Goal: Task Accomplishment & Management: Complete application form

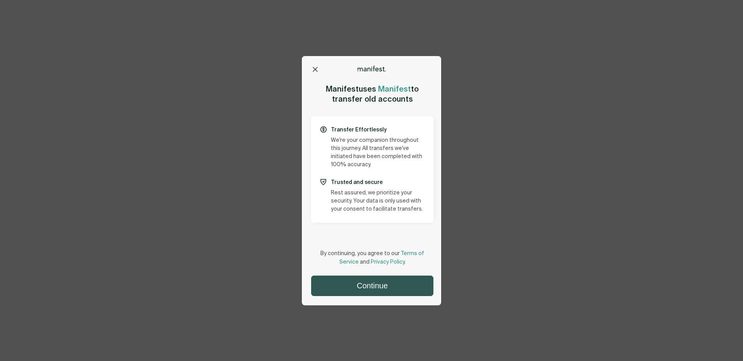
click at [386, 288] on button "Continue" at bounding box center [371, 286] width 121 height 20
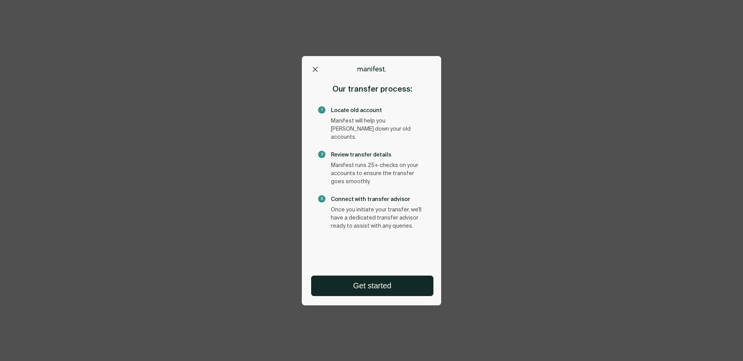
click at [315, 68] on icon at bounding box center [315, 69] width 4 height 4
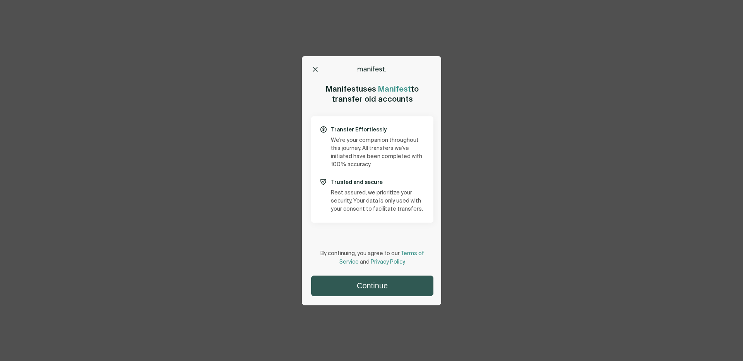
click at [361, 281] on button "Continue" at bounding box center [371, 286] width 121 height 20
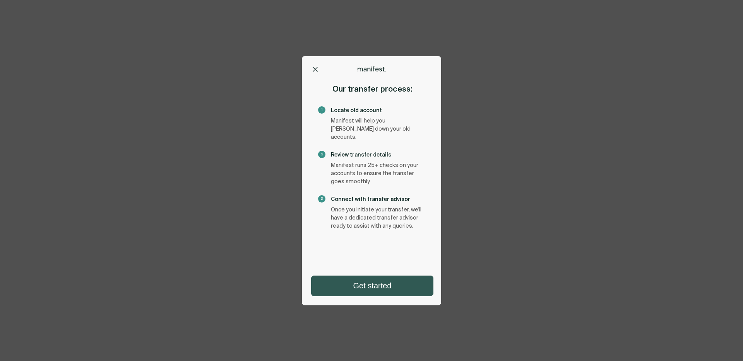
click at [367, 289] on button "Get started" at bounding box center [371, 286] width 121 height 20
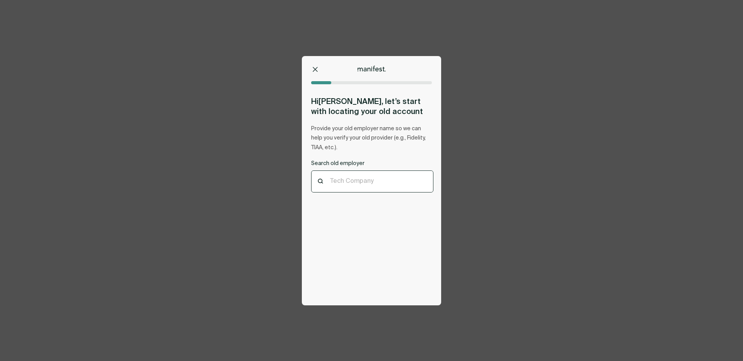
click at [363, 178] on div at bounding box center [372, 181] width 84 height 7
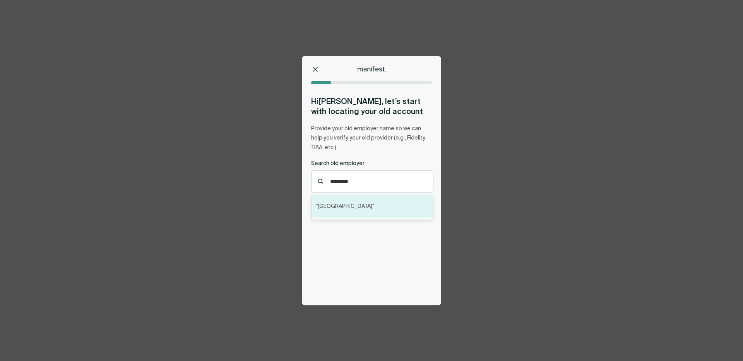
type input "*********"
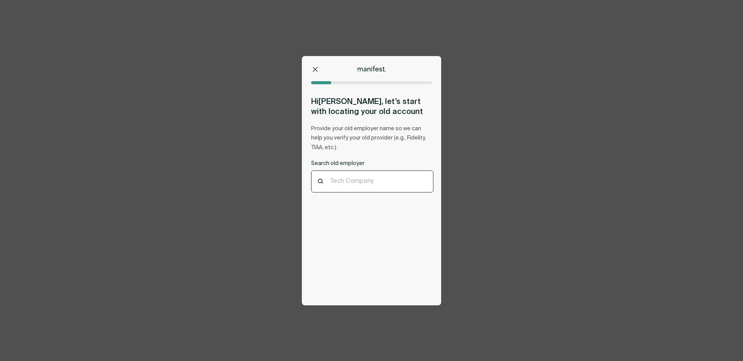
click at [378, 182] on div at bounding box center [372, 181] width 84 height 7
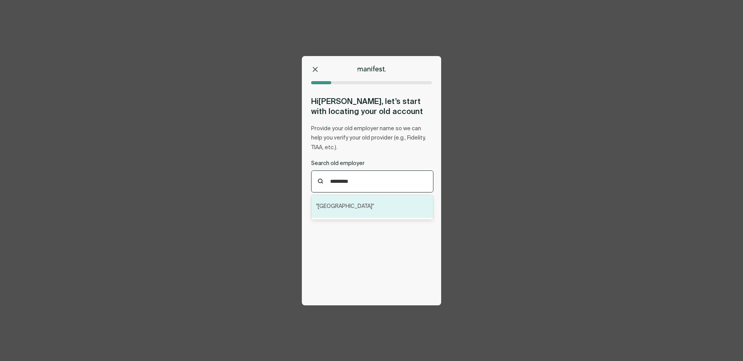
click at [371, 210] on div ""Hong Kong"" at bounding box center [371, 206] width 121 height 23
type input "*********"
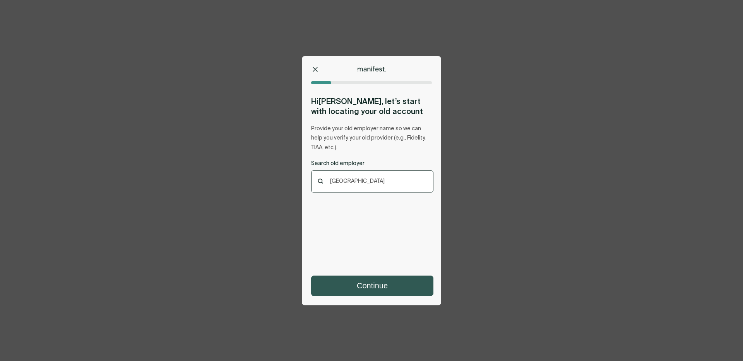
click at [369, 290] on button "Continue" at bounding box center [371, 286] width 121 height 20
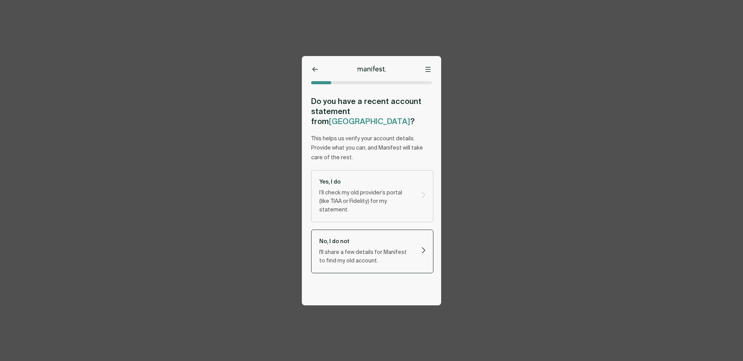
click at [347, 248] on p "I'll share a few details for Manifest to find my old account." at bounding box center [365, 256] width 93 height 17
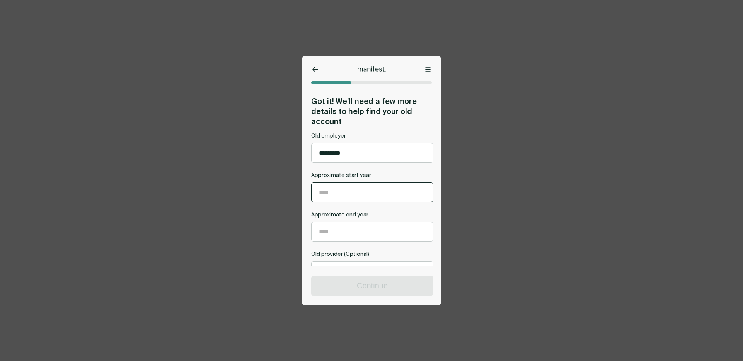
click at [342, 194] on input "Approximate start year" at bounding box center [371, 192] width 121 height 19
type input "****"
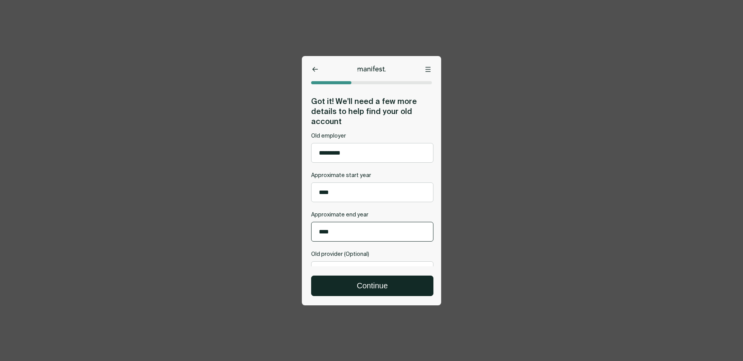
scroll to position [42, 0]
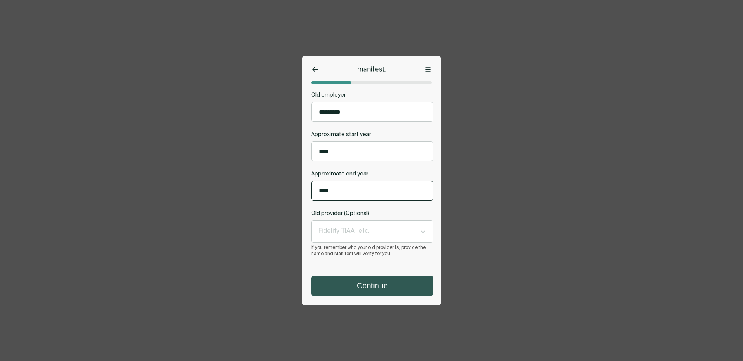
type input "****"
click at [345, 285] on button "Continue" at bounding box center [371, 286] width 121 height 20
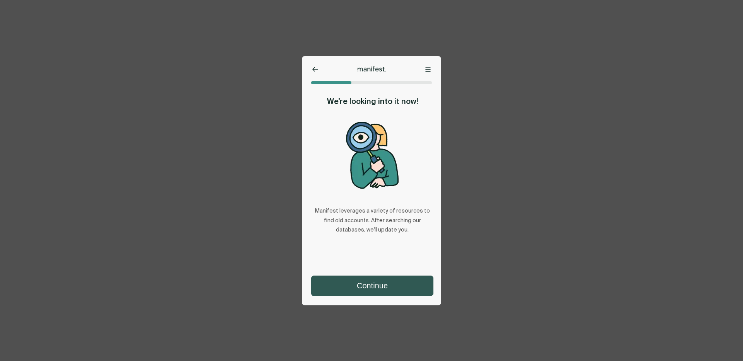
click at [355, 287] on button "Continue" at bounding box center [371, 286] width 121 height 20
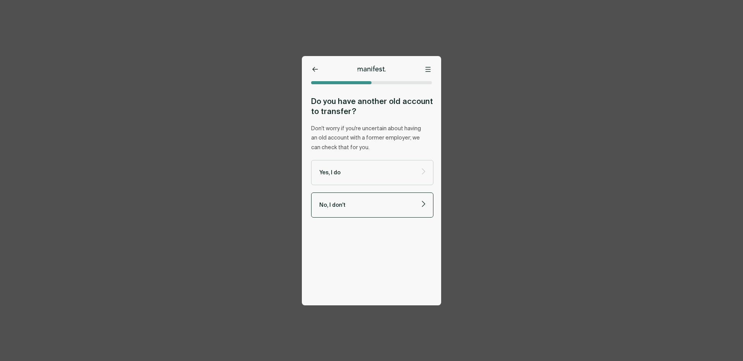
click at [362, 202] on p "No, I don't" at bounding box center [365, 205] width 93 height 7
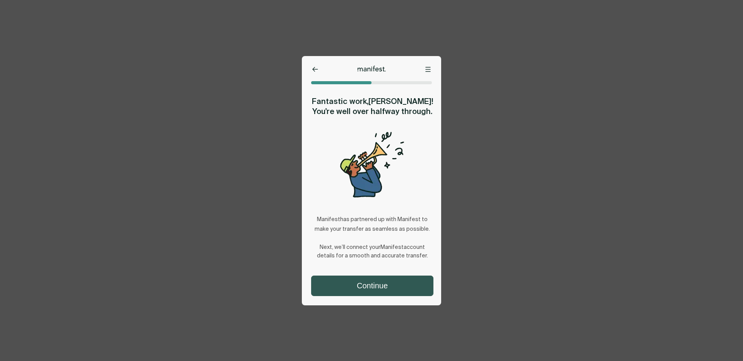
click at [353, 287] on button "Continue" at bounding box center [371, 286] width 121 height 20
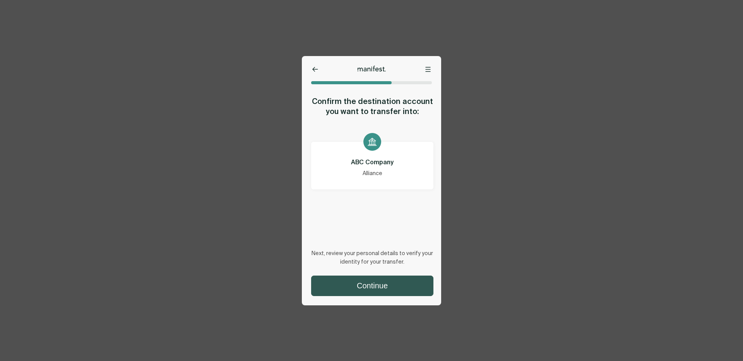
click at [362, 280] on button "Continue" at bounding box center [371, 286] width 121 height 20
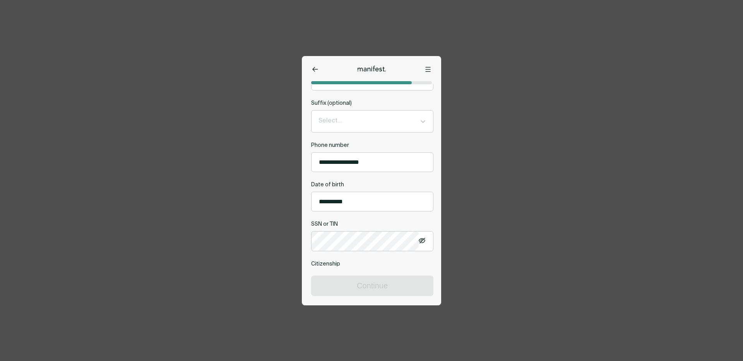
scroll to position [219, 0]
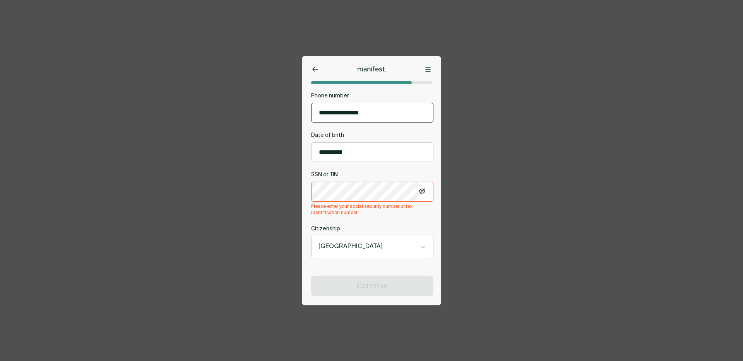
click at [336, 115] on input "**********" at bounding box center [371, 112] width 121 height 19
type input "**********"
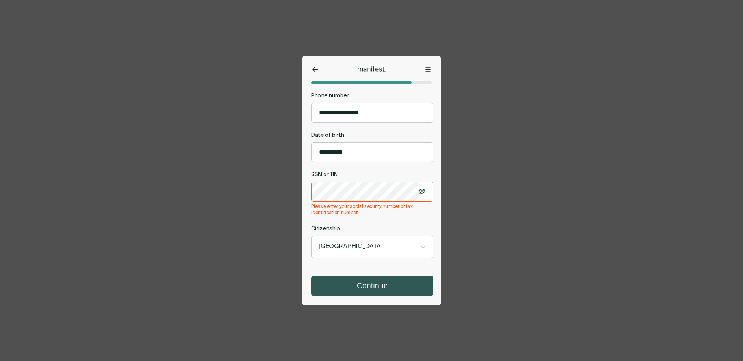
click at [348, 288] on button "Continue" at bounding box center [371, 286] width 121 height 20
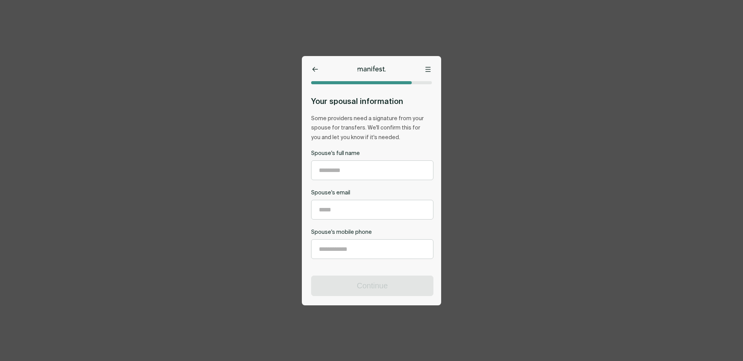
click at [427, 68] on icon at bounding box center [427, 69] width 5 height 5
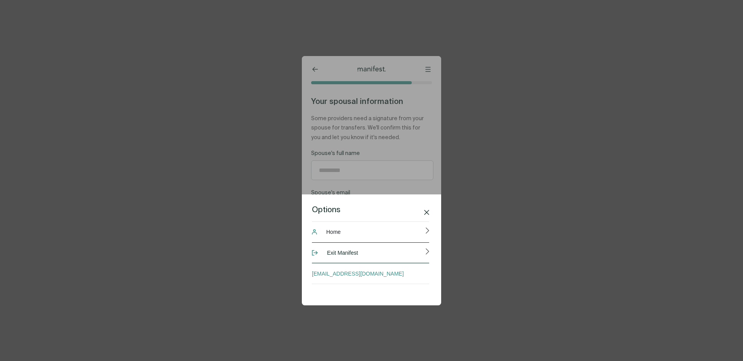
click at [353, 256] on span "Exit Manifest" at bounding box center [342, 252] width 31 height 15
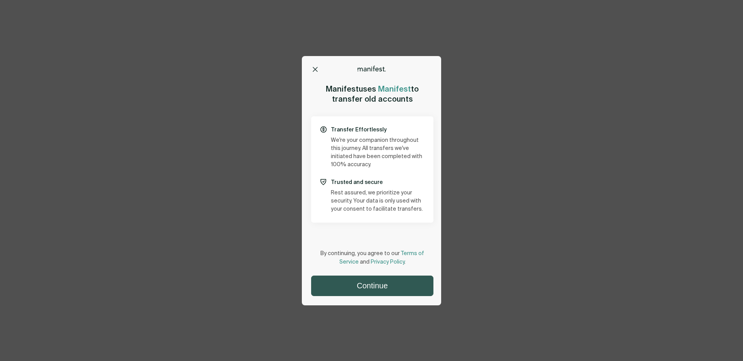
click at [368, 282] on button "Continue" at bounding box center [371, 286] width 121 height 20
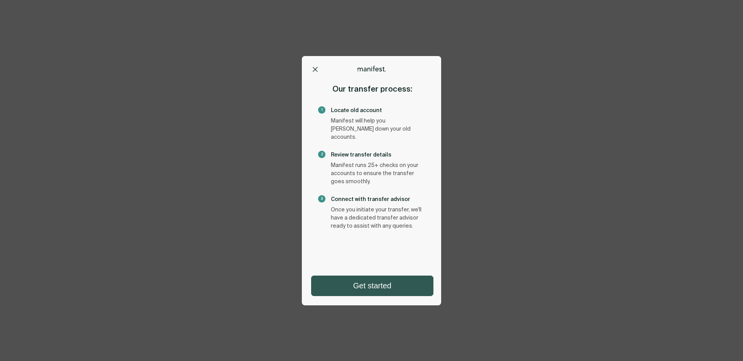
click at [369, 285] on button "Get started" at bounding box center [371, 286] width 121 height 20
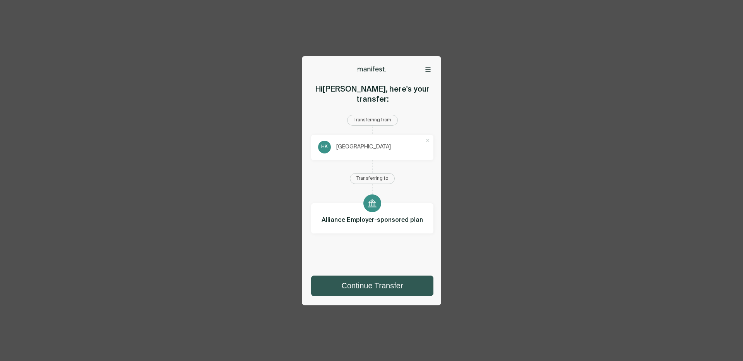
click at [371, 281] on button "Continue Transfer" at bounding box center [371, 286] width 121 height 20
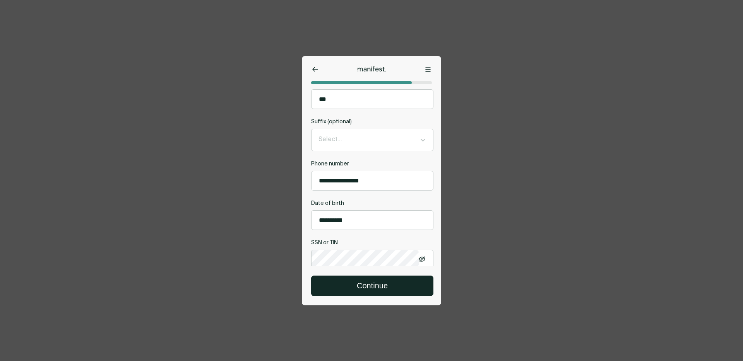
scroll to position [176, 0]
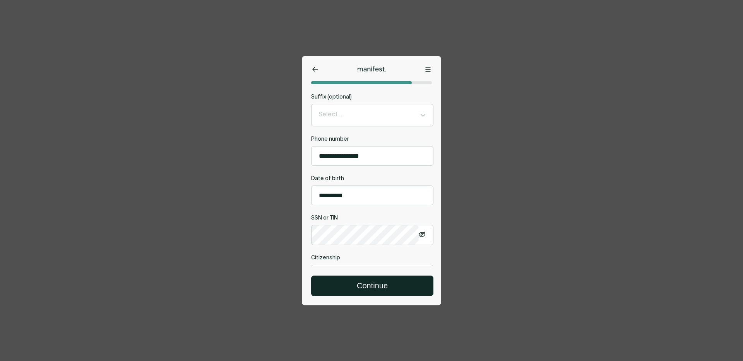
click at [431, 69] on button at bounding box center [428, 69] width 8 height 8
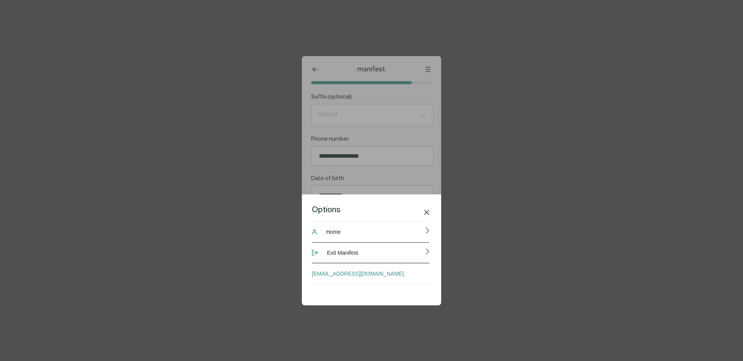
click at [378, 257] on button "Exit Manifest" at bounding box center [370, 253] width 117 height 21
